Goal: Transaction & Acquisition: Purchase product/service

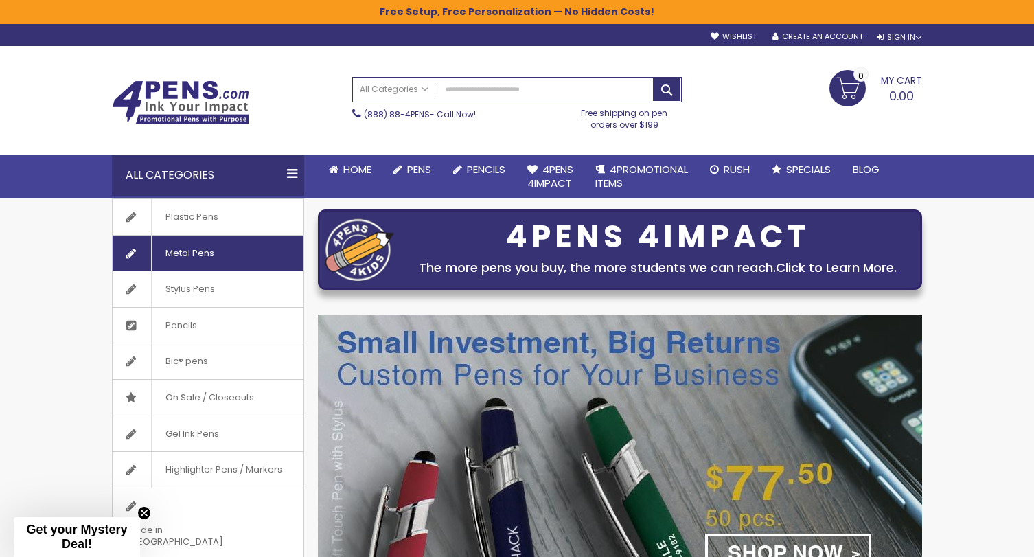
click at [228, 253] on link "Metal Pens" at bounding box center [208, 253] width 191 height 36
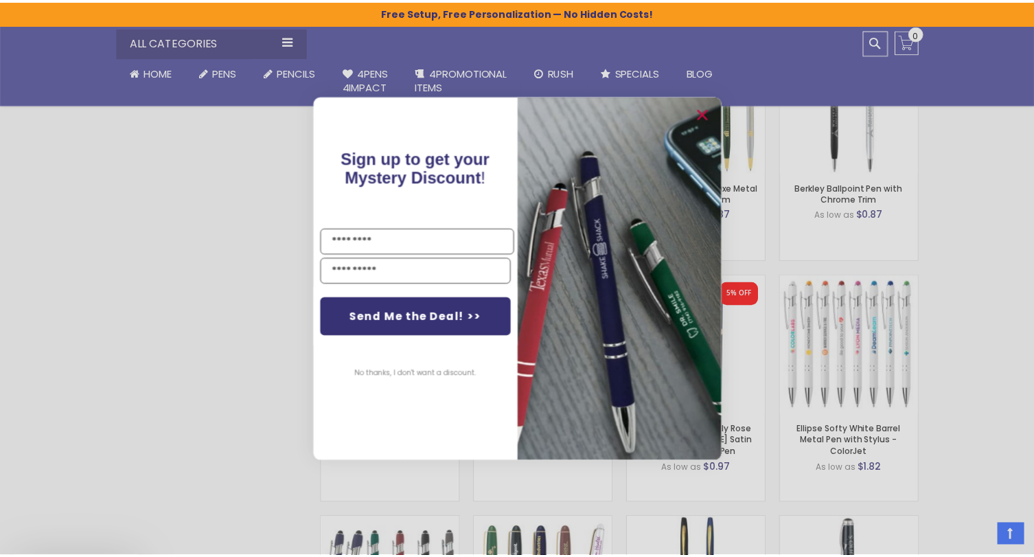
scroll to position [943, 0]
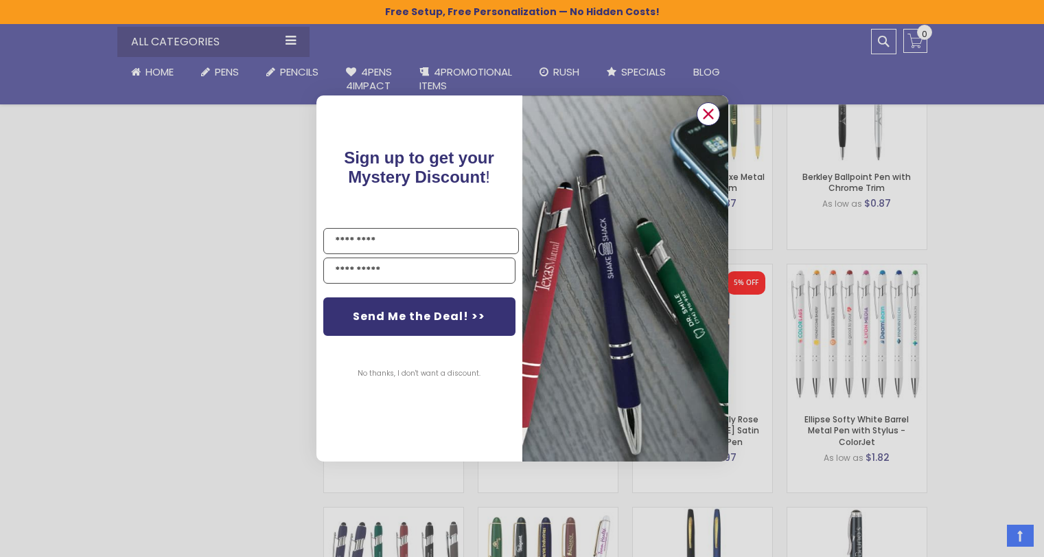
click at [711, 116] on icon "Close dialog" at bounding box center [708, 113] width 9 height 9
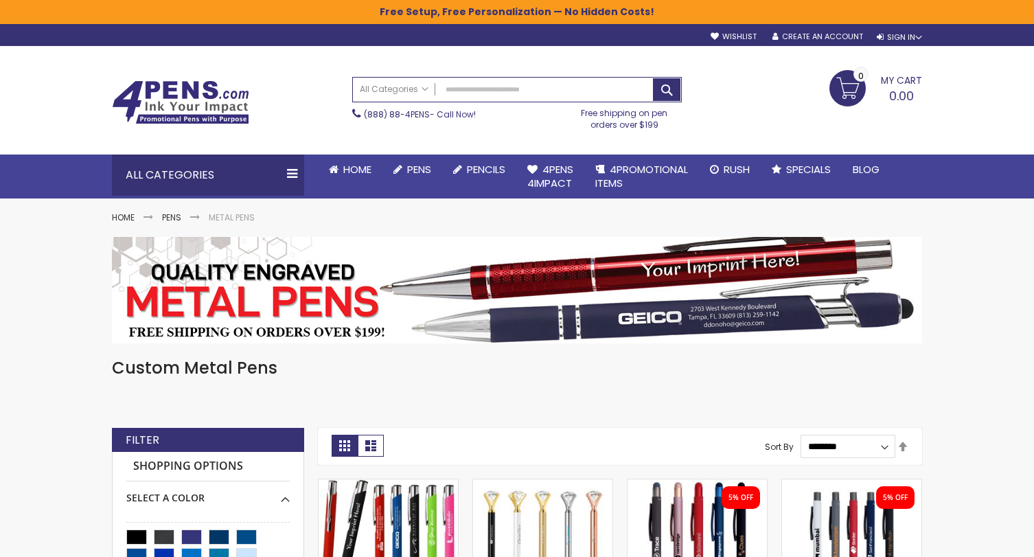
scroll to position [281, 0]
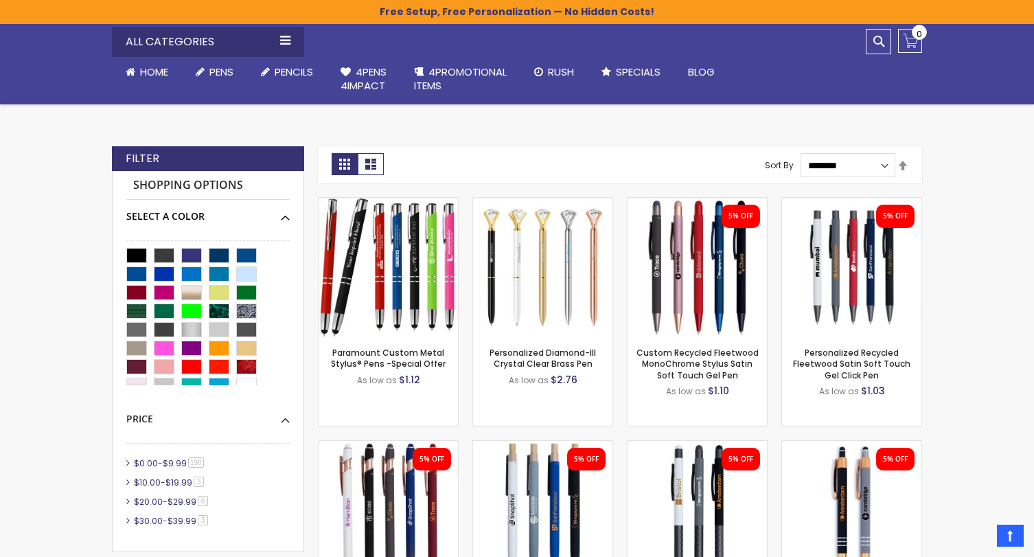
click at [286, 218] on div "Select A Color" at bounding box center [207, 211] width 163 height 23
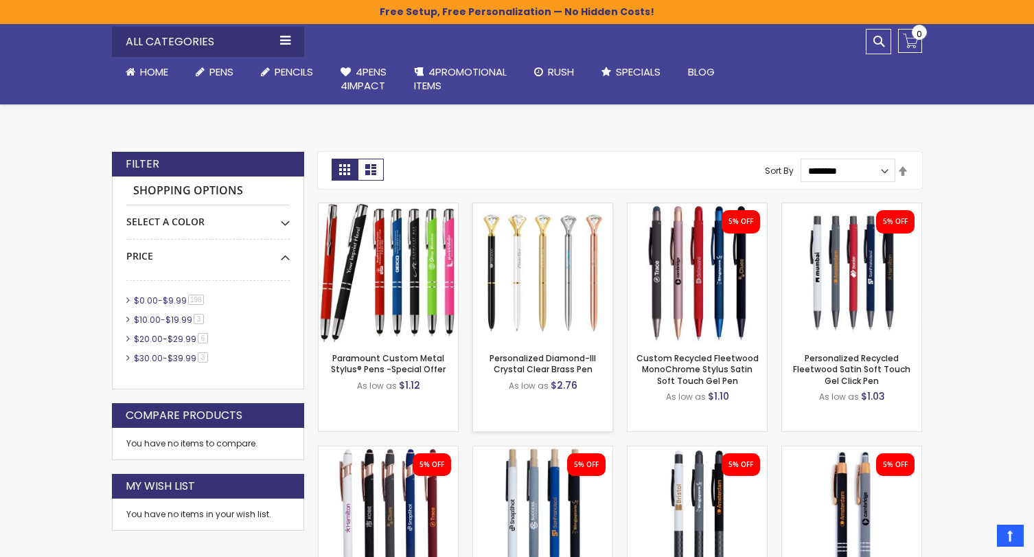
scroll to position [264, 0]
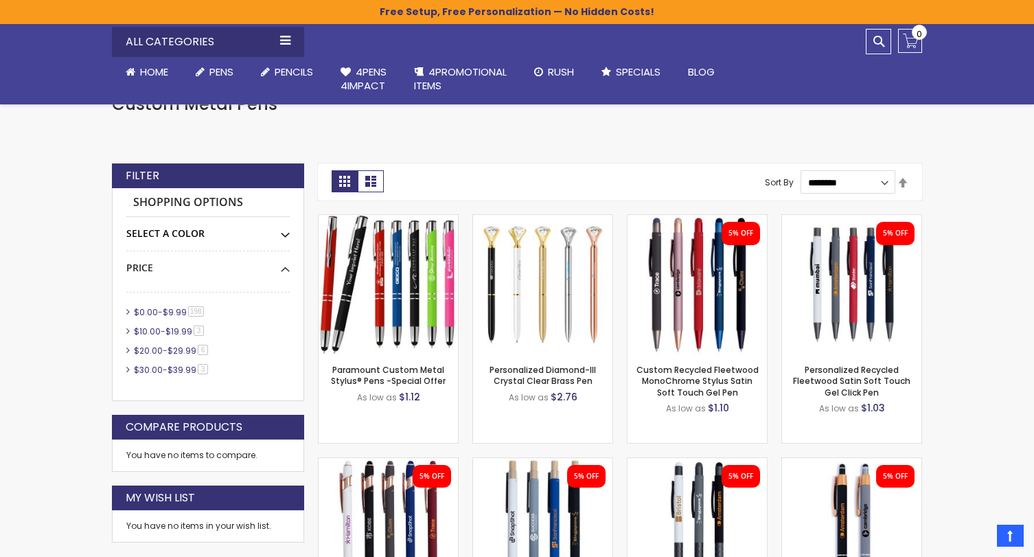
click at [278, 230] on div "Select A Color" at bounding box center [207, 228] width 163 height 23
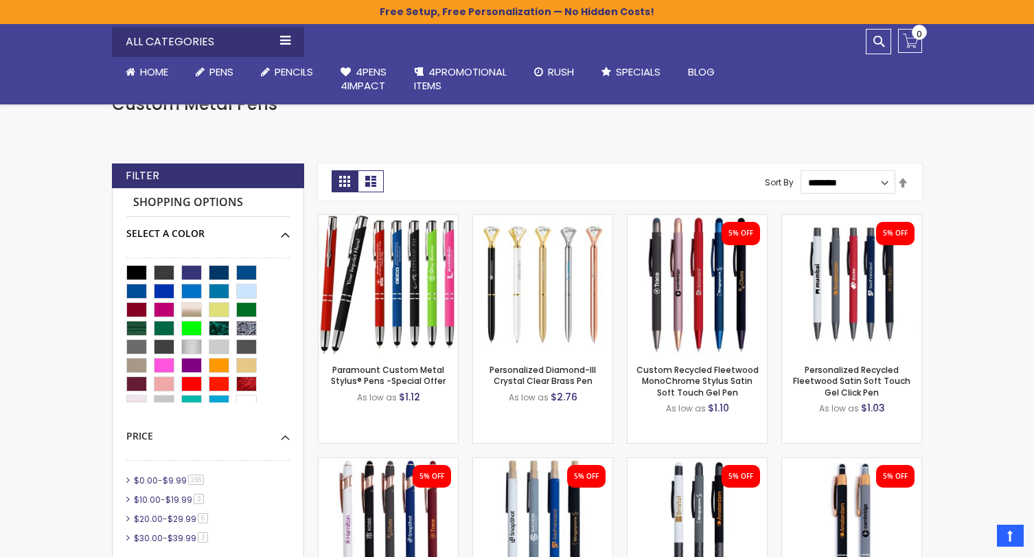
click at [278, 230] on div "Select A Color" at bounding box center [207, 228] width 163 height 23
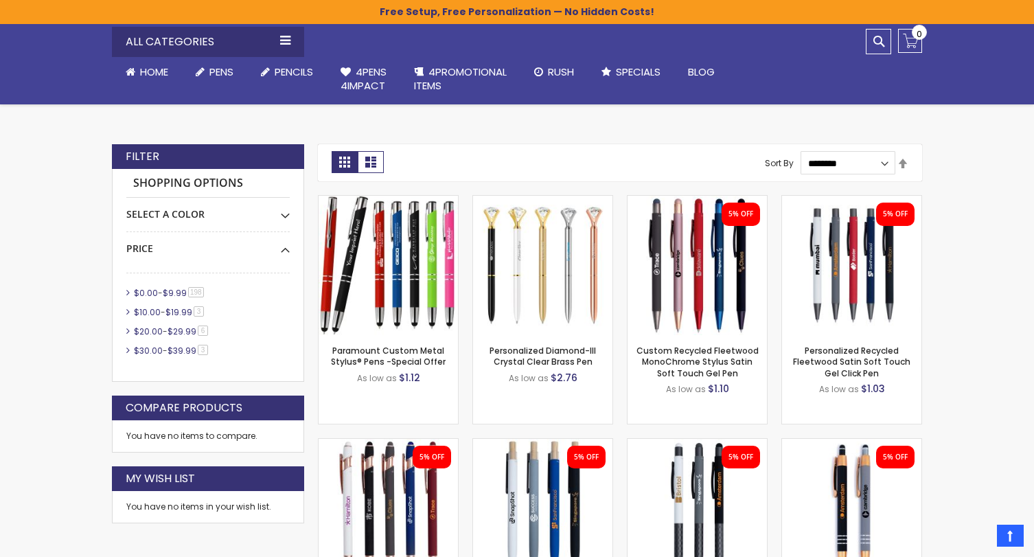
scroll to position [284, 0]
